Goal: Find specific page/section: Find specific page/section

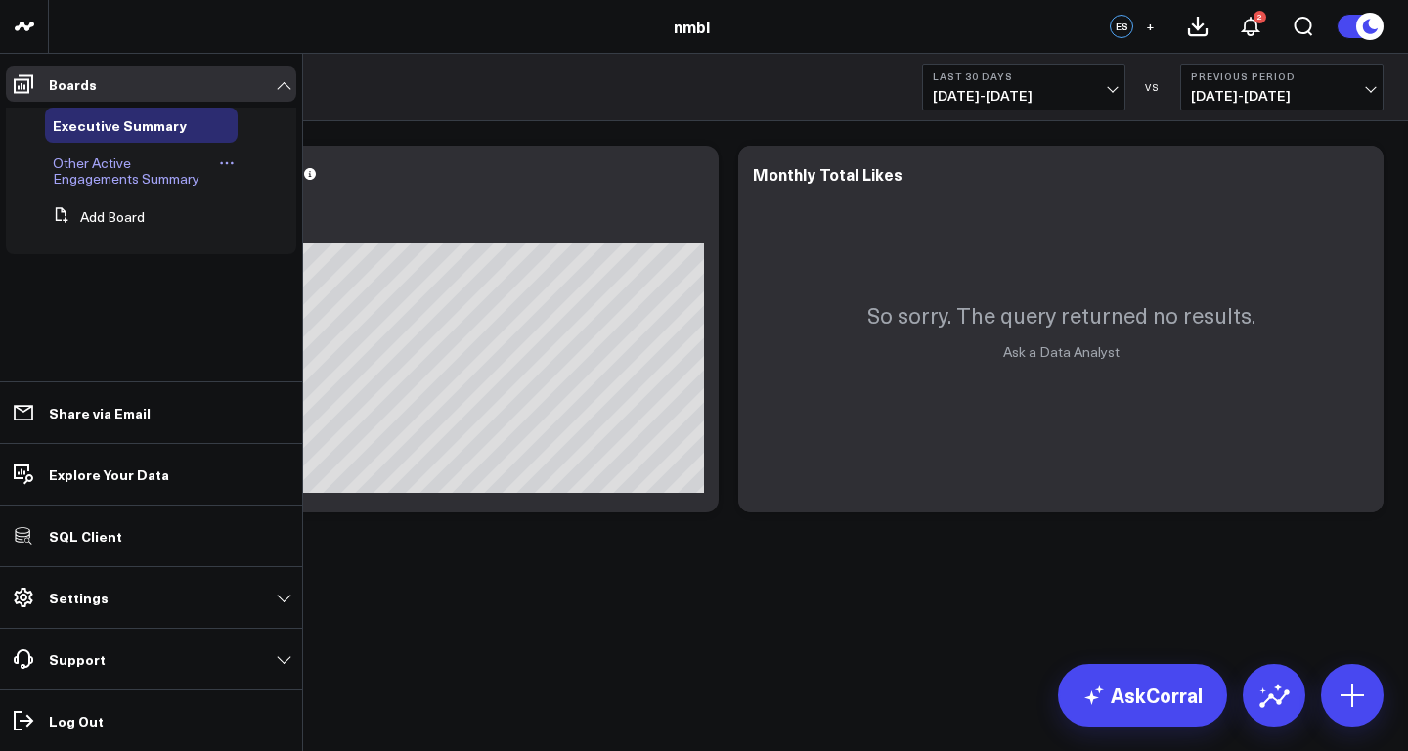
click at [87, 166] on span "Other Active Engagements Summary" at bounding box center [126, 170] width 147 height 34
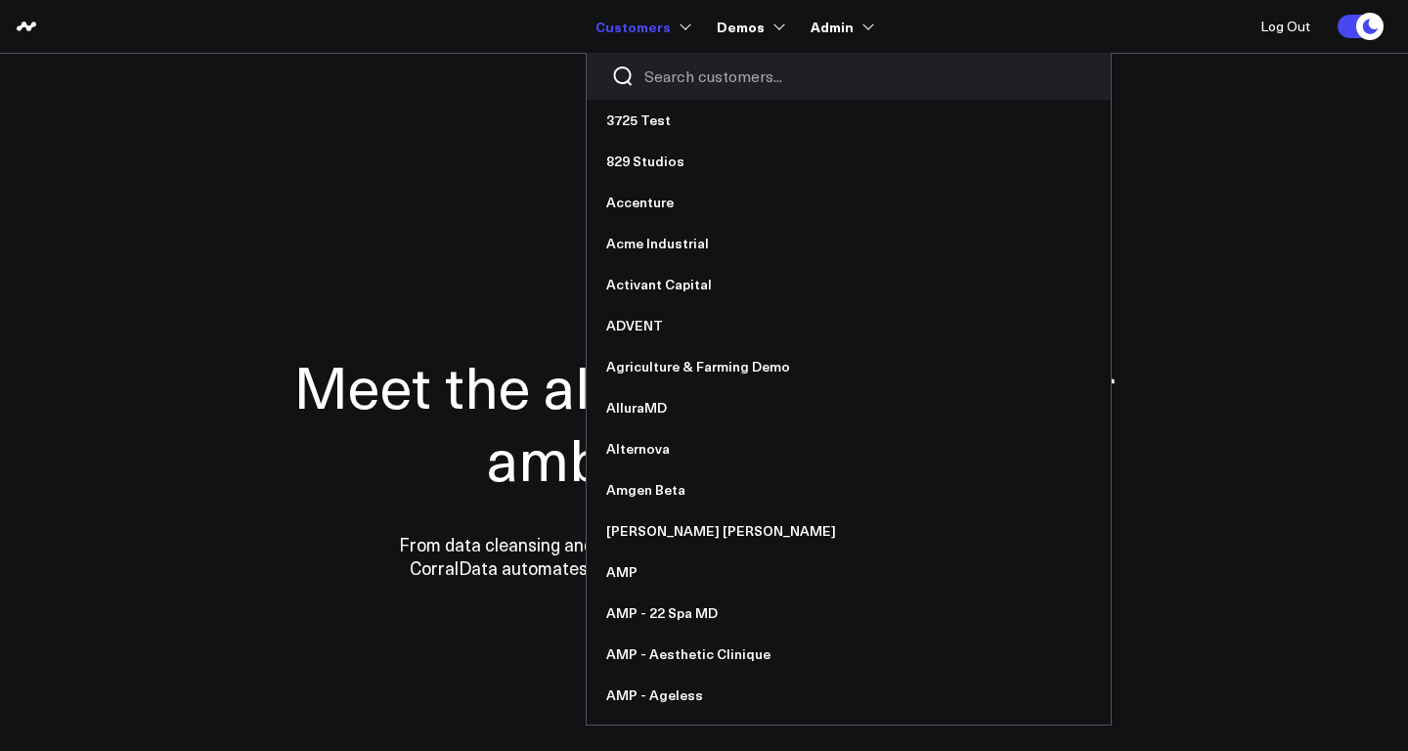
click at [674, 74] on input "Search customers input" at bounding box center [865, 76] width 442 height 22
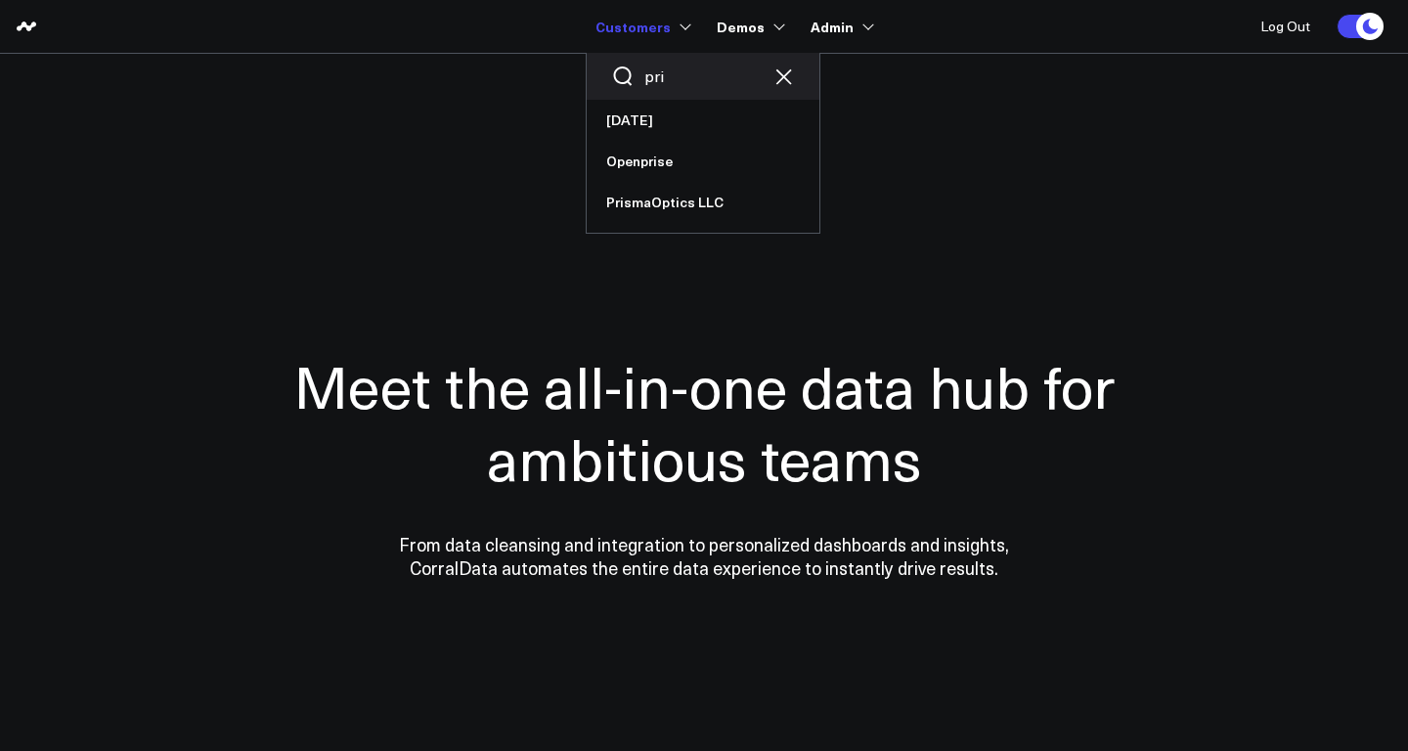
type input "pris"
click at [697, 63] on div "priso" at bounding box center [703, 76] width 233 height 47
click at [695, 78] on input "priso" at bounding box center [702, 76] width 117 height 22
